Goal: Task Accomplishment & Management: Manage account settings

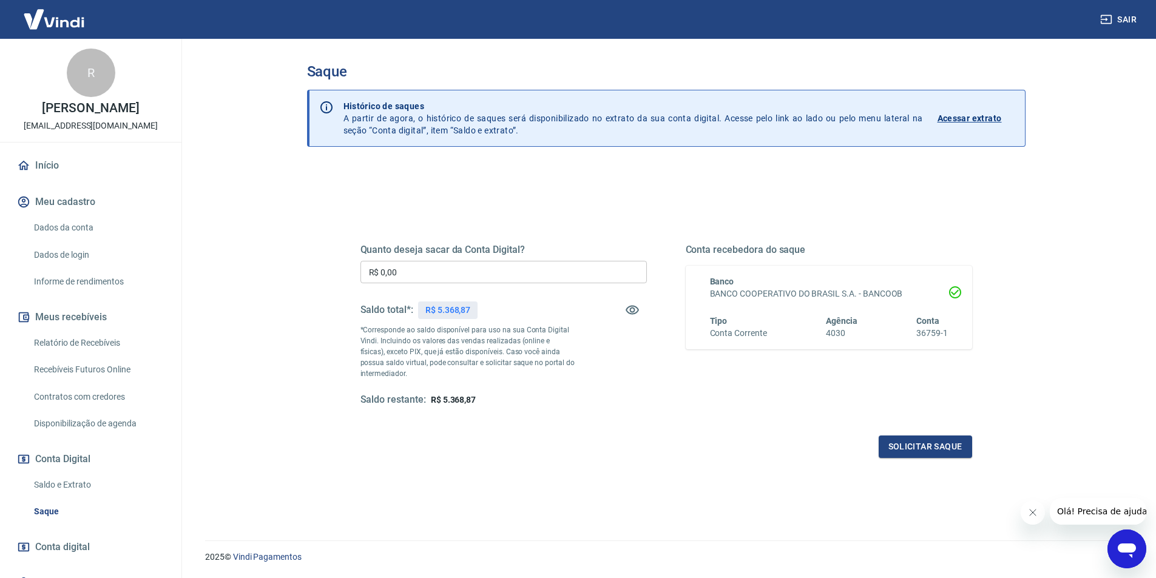
click at [494, 266] on input "R$ 0,00" at bounding box center [503, 272] width 286 height 22
type input "R$ 5.368,87"
click at [901, 438] on button "Solicitar saque" at bounding box center [925, 447] width 93 height 22
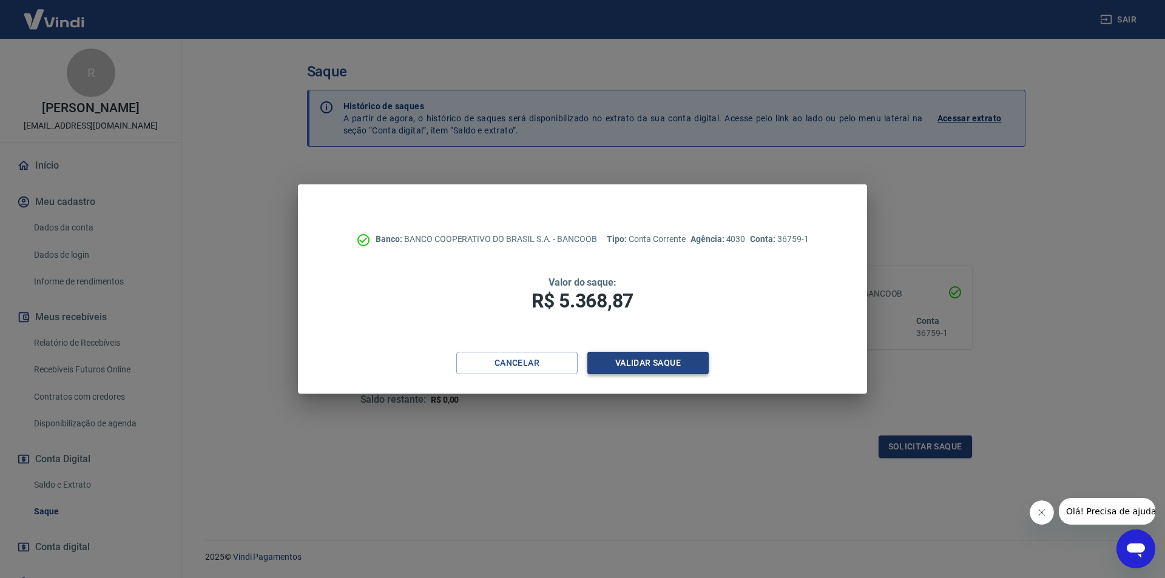
click at [694, 371] on button "Validar saque" at bounding box center [647, 363] width 121 height 22
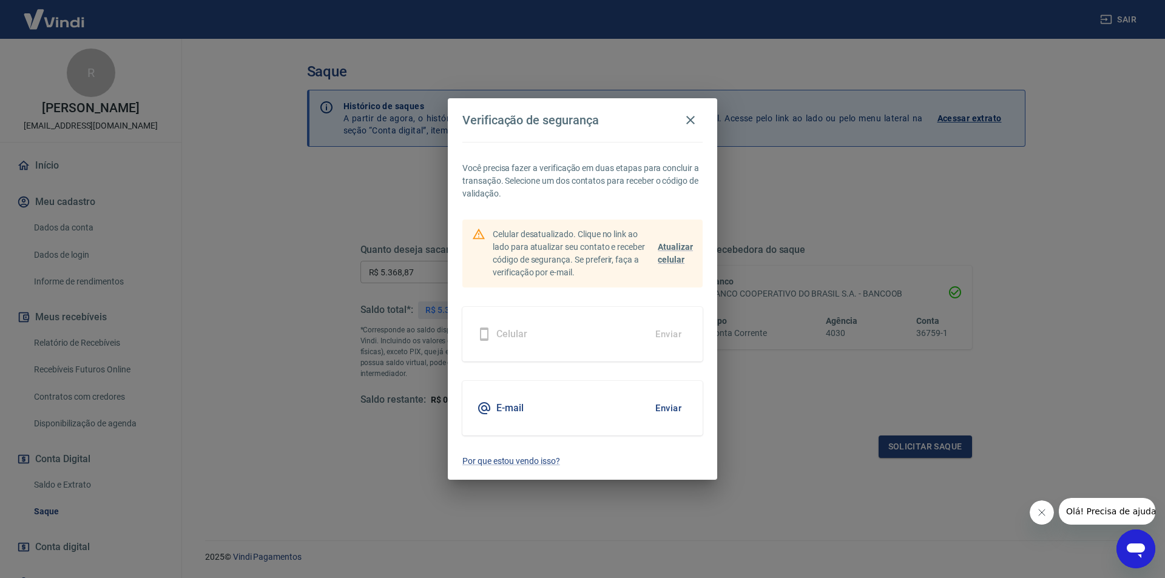
click at [682, 402] on button "Enviar" at bounding box center [668, 408] width 39 height 25
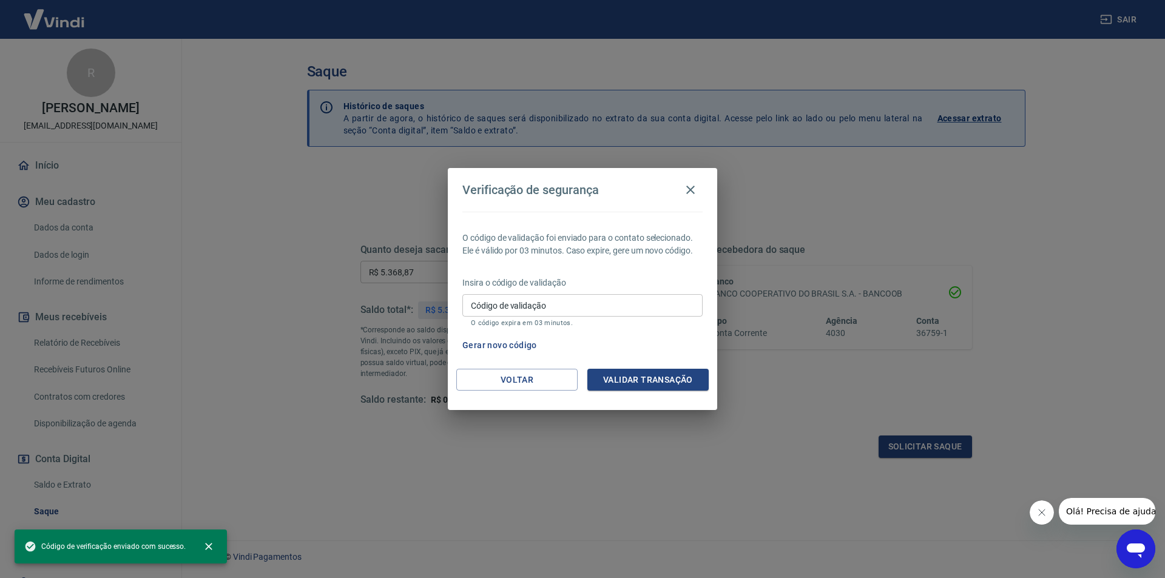
click at [604, 309] on input "Código de validação" at bounding box center [582, 305] width 240 height 22
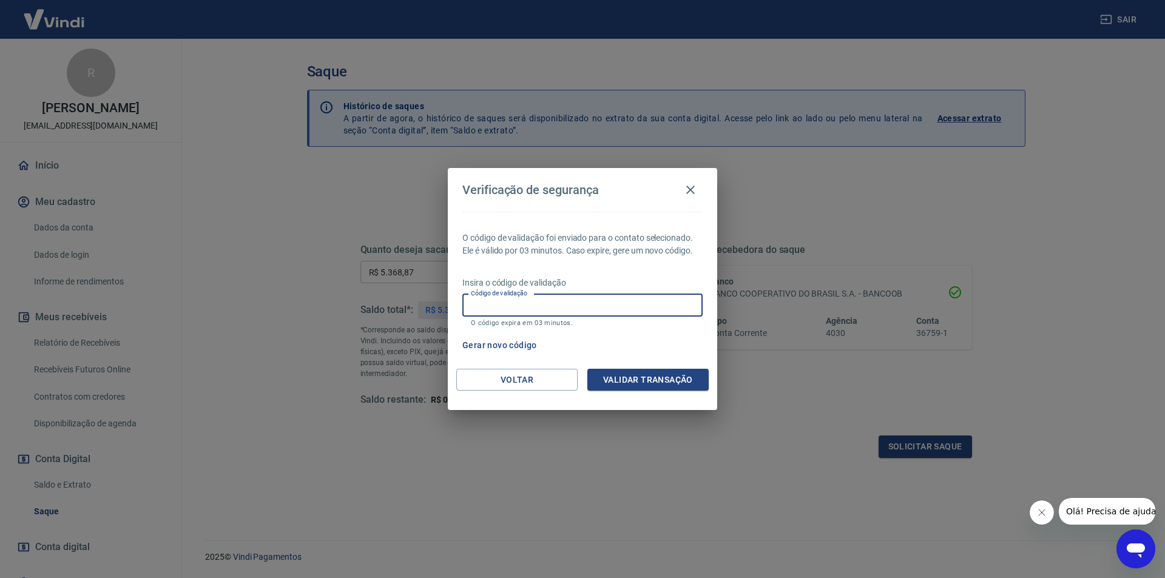
click at [555, 303] on input "Código de validação" at bounding box center [582, 305] width 240 height 22
type input "676671"
click at [629, 384] on button "Validar transação" at bounding box center [647, 380] width 121 height 22
